Goal: Find specific page/section: Find specific page/section

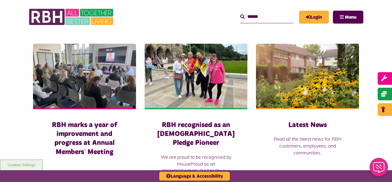
scroll to position [376, 0]
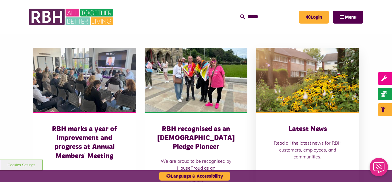
click at [334, 103] on img at bounding box center [307, 80] width 103 height 64
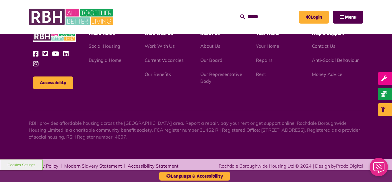
scroll to position [817, 0]
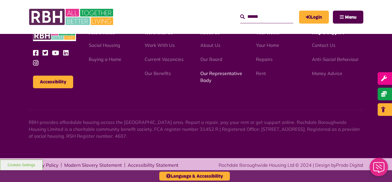
click at [209, 74] on link "Our Representative Body" at bounding box center [222, 76] width 42 height 13
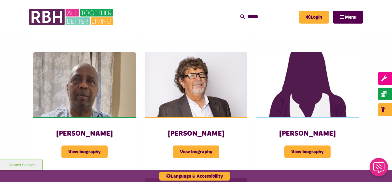
scroll to position [666, 0]
